Goal: Transaction & Acquisition: Purchase product/service

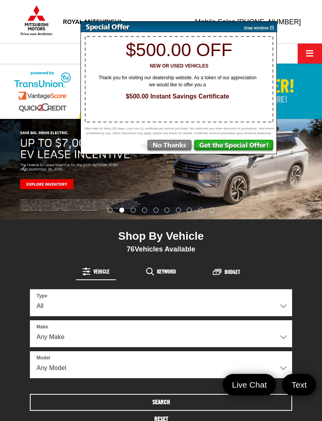
click at [272, 27] on img at bounding box center [257, 27] width 40 height 11
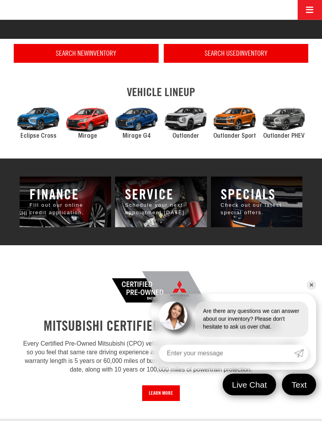
scroll to position [407, 0]
click at [236, 53] on h4 "Search Used Inventory" at bounding box center [236, 53] width 135 height 8
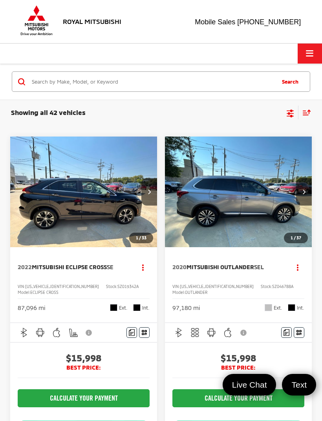
click at [287, 114] on icon "Select filters" at bounding box center [290, 111] width 7 height 5
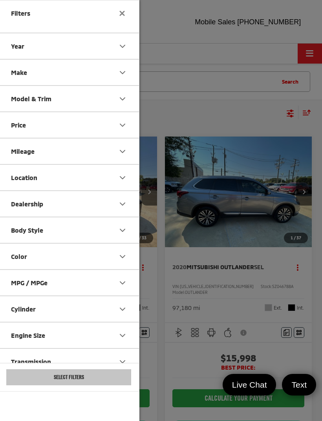
click at [39, 230] on div "Body Style" at bounding box center [27, 229] width 32 height 7
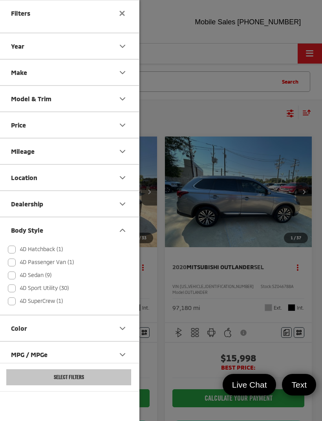
click at [14, 275] on label "4D Sedan (9)" at bounding box center [30, 275] width 44 height 13
click at [8, 271] on input "4D Sedan (9)" at bounding box center [8, 270] width 0 height 0
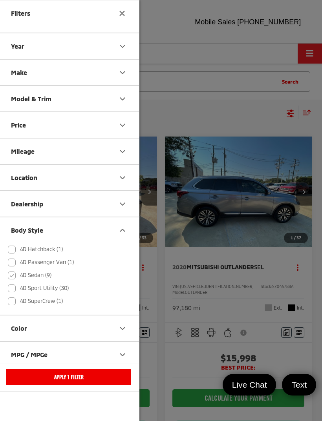
click at [46, 385] on button "Apply 1 Filter" at bounding box center [68, 377] width 125 height 16
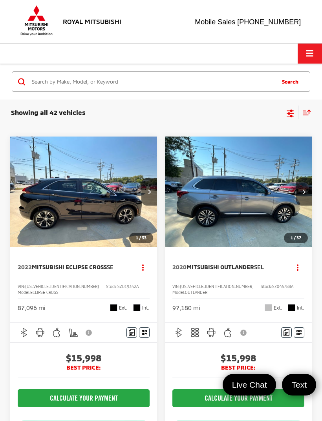
checkbox input "true"
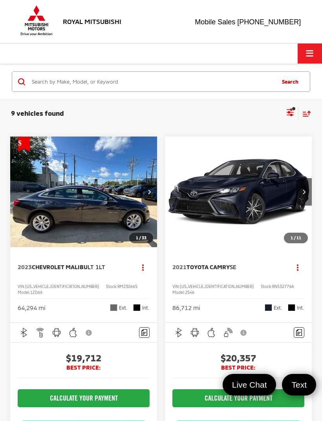
click at [294, 111] on icon "Select filters" at bounding box center [290, 113] width 10 height 10
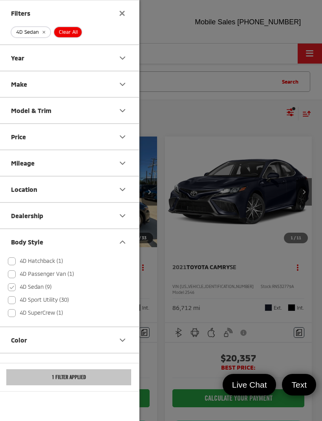
click at [17, 306] on label "4D Sport Utility (30)" at bounding box center [38, 300] width 61 height 13
click at [8, 296] on input "4D Sport Utility (30)" at bounding box center [8, 295] width 0 height 0
checkbox input "true"
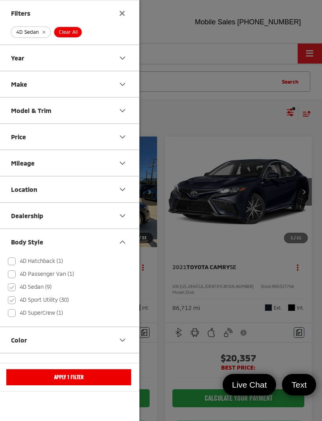
click at [11, 316] on label "4D SuperCrew (1)" at bounding box center [35, 313] width 55 height 13
click at [8, 308] on input "4D SuperCrew (1)" at bounding box center [8, 308] width 0 height 0
checkbox input "true"
click at [281, 140] on div at bounding box center [161, 210] width 322 height 421
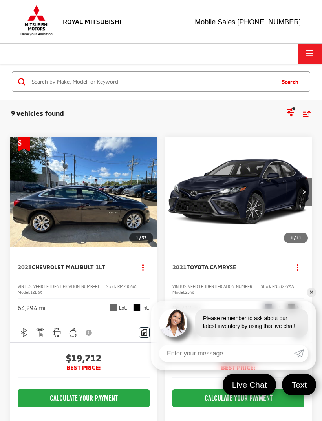
click at [292, 111] on icon "Select filters" at bounding box center [290, 113] width 10 height 10
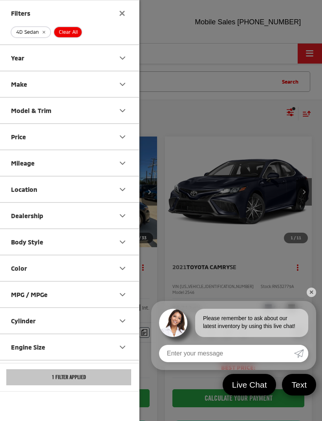
click at [27, 241] on div "Body Style" at bounding box center [27, 241] width 32 height 7
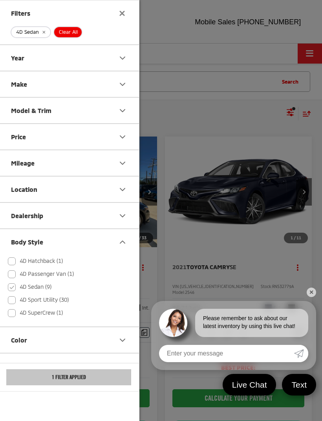
click at [17, 290] on label "4D Sedan (9)" at bounding box center [30, 287] width 44 height 13
click at [8, 283] on input "4D Sedan (9)" at bounding box center [8, 282] width 0 height 0
checkbox input "false"
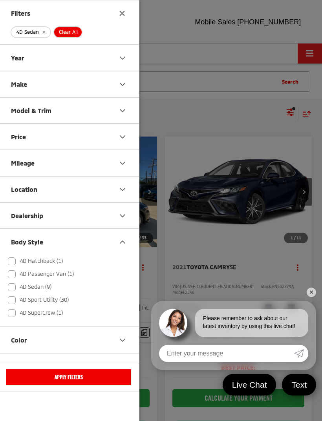
click at [12, 304] on label "4D Sport Utility (30)" at bounding box center [38, 300] width 61 height 13
click at [8, 296] on input "4D Sport Utility (30)" at bounding box center [8, 295] width 0 height 0
checkbox input "true"
click at [13, 290] on label "4D Sedan (9)" at bounding box center [30, 287] width 44 height 13
click at [8, 283] on input "4D Sedan (9)" at bounding box center [8, 282] width 0 height 0
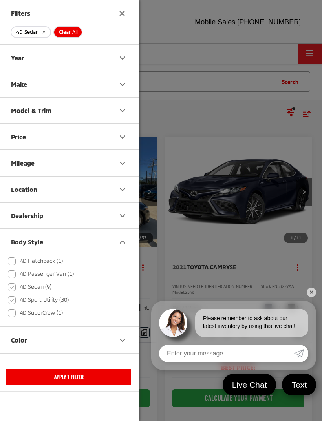
click at [13, 290] on label "4D Sedan (9)" at bounding box center [30, 287] width 44 height 13
click at [8, 283] on input "4D Sedan (9)" at bounding box center [8, 282] width 0 height 0
checkbox input "false"
click at [12, 302] on label "4D Sport Utility (30)" at bounding box center [38, 300] width 61 height 13
click at [8, 296] on input "4D Sport Utility (30)" at bounding box center [8, 295] width 0 height 0
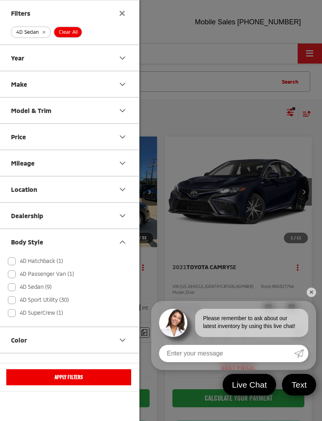
click at [8, 301] on label "4D Sport Utility (30)" at bounding box center [38, 300] width 61 height 13
click at [8, 296] on input "4D Sport Utility (30)" at bounding box center [8, 295] width 0 height 0
checkbox input "true"
click at [9, 281] on label "4D Sedan (9)" at bounding box center [30, 287] width 44 height 13
click at [8, 282] on input "4D Sedan (9)" at bounding box center [8, 282] width 0 height 0
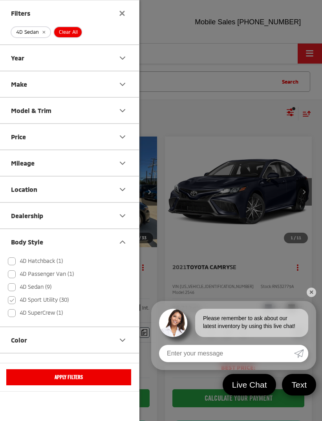
checkbox input "true"
click at [15, 312] on label "4D SuperCrew (1)" at bounding box center [35, 313] width 55 height 13
click at [8, 308] on input "4D SuperCrew (1)" at bounding box center [8, 308] width 0 height 0
checkbox input "true"
click at [23, 385] on button "Apply 2 Filters" at bounding box center [68, 377] width 125 height 16
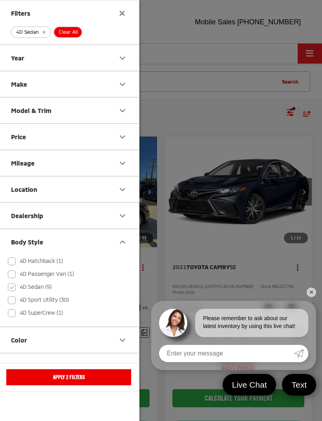
checkbox input "false"
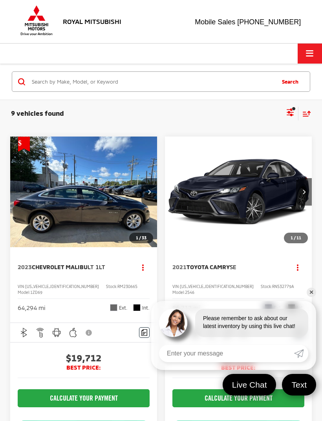
checkbox input "true"
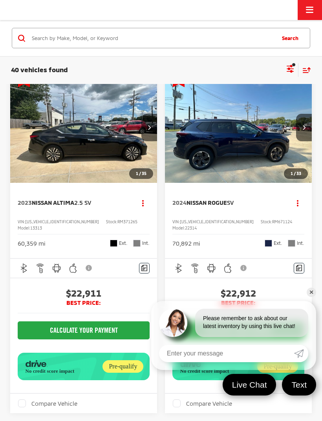
scroll to position [1418, 0]
